Goal: Task Accomplishment & Management: Manage account settings

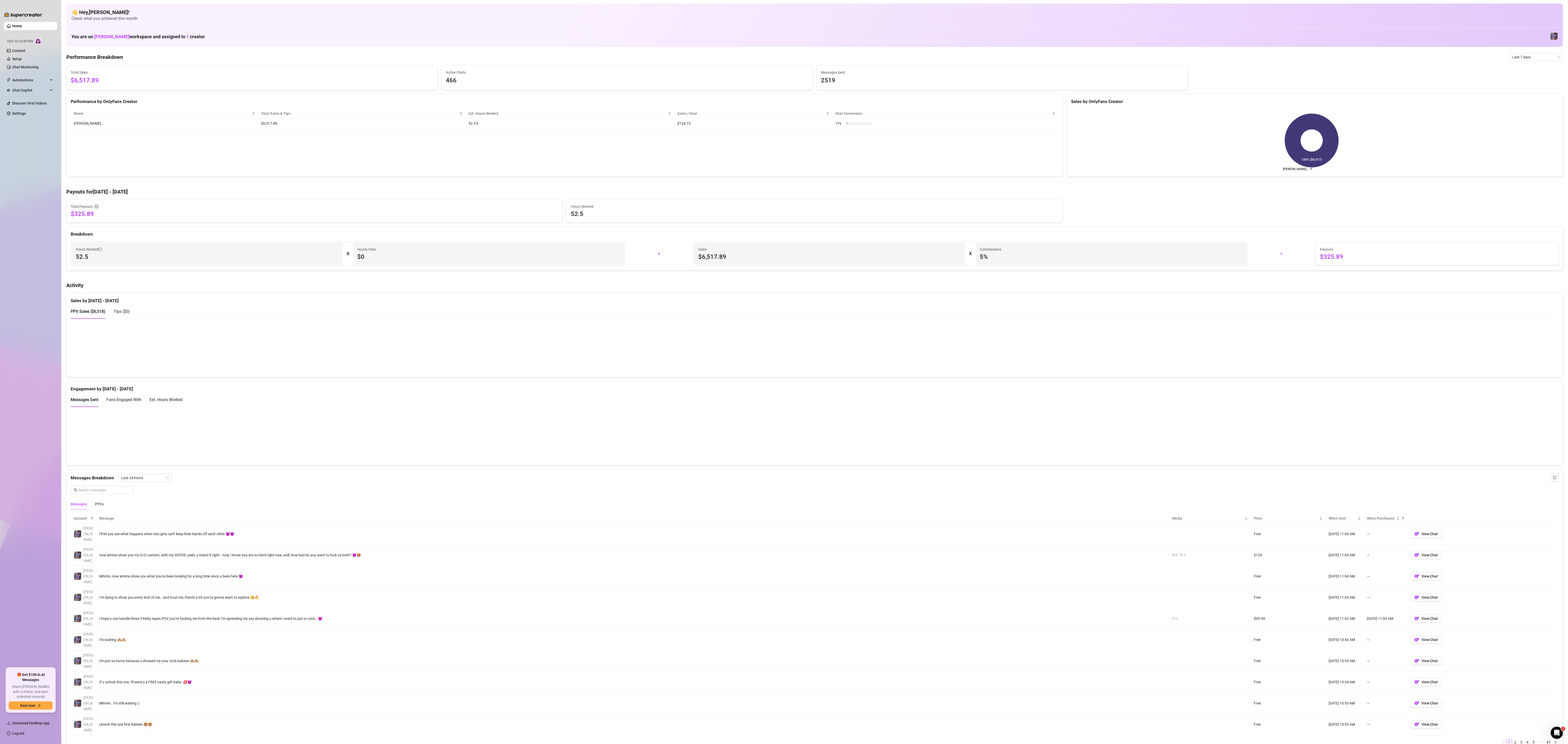
click at [435, 207] on canvas at bounding box center [806, 347] width 1471 height 50
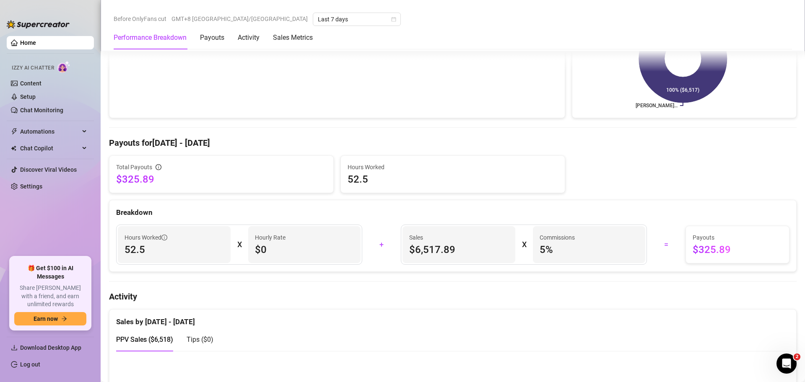
scroll to position [314, 0]
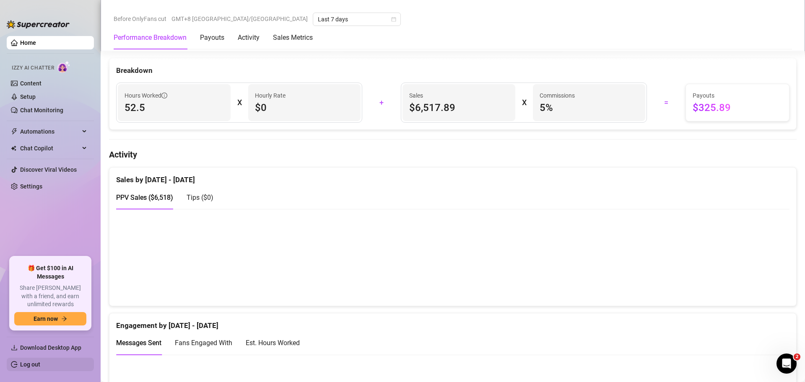
click at [40, 340] on link "Log out" at bounding box center [30, 364] width 20 height 7
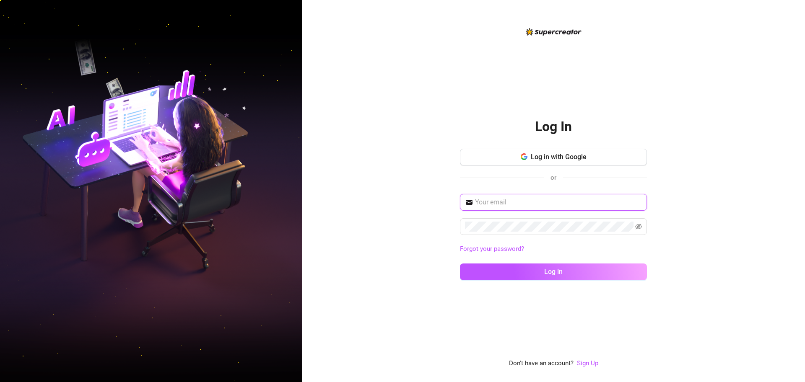
click at [547, 199] on input "text" at bounding box center [558, 202] width 167 height 10
type input "[EMAIL_ADDRESS][DOMAIN_NAME]"
click at [460, 264] on button "Log in" at bounding box center [553, 272] width 187 height 17
